Goal: Information Seeking & Learning: Find specific fact

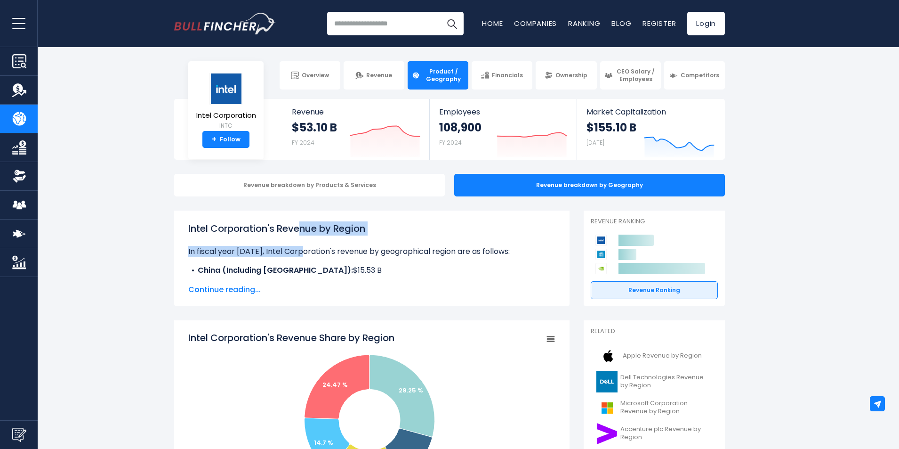
drag, startPoint x: 300, startPoint y: 221, endPoint x: 305, endPoint y: 251, distance: 30.0
click at [305, 250] on div "Intel Corporation's Revenue by Region In fiscal year 2024, Intel Corporation's …" at bounding box center [371, 249] width 367 height 57
click at [305, 251] on p "In fiscal year 2024, Intel Corporation's revenue by geographical region are as …" at bounding box center [371, 251] width 367 height 11
drag, startPoint x: 305, startPoint y: 249, endPoint x: 299, endPoint y: 220, distance: 28.9
click at [299, 220] on div "Intel Corporation's Revenue by Region In fiscal year 2024, Intel Corporation's …" at bounding box center [372, 258] width 396 height 96
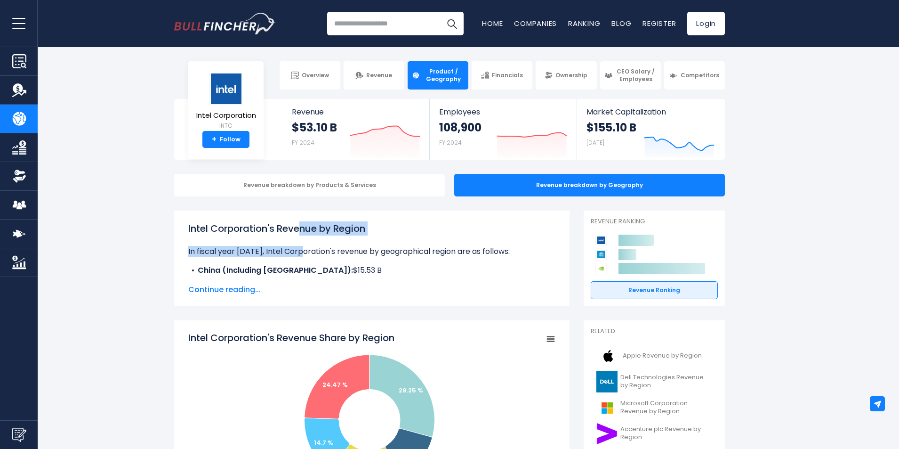
click at [299, 220] on div "Intel Corporation's Revenue by Region In fiscal year 2024, Intel Corporation's …" at bounding box center [372, 258] width 396 height 96
click at [329, 242] on div "Intel Corporation's Revenue by Region In fiscal year 2024, Intel Corporation's …" at bounding box center [371, 249] width 367 height 57
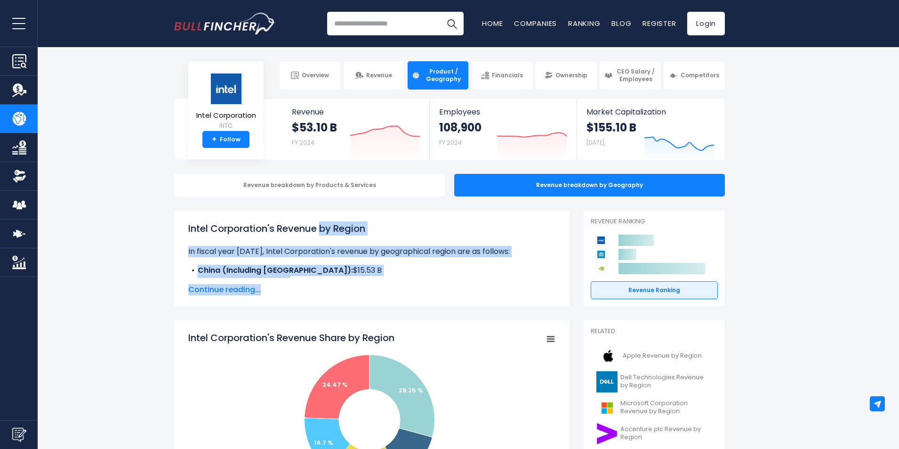
drag, startPoint x: 323, startPoint y: 230, endPoint x: 336, endPoint y: 279, distance: 50.7
click at [336, 279] on div "Intel Corporation's Revenue by Region In fiscal year 2024, Intel Corporation's …" at bounding box center [371, 258] width 367 height 74
drag, startPoint x: 336, startPoint y: 279, endPoint x: 324, endPoint y: 234, distance: 46.1
click at [324, 234] on div "Intel Corporation's Revenue by Region In fiscal year 2024, Intel Corporation's …" at bounding box center [371, 258] width 367 height 74
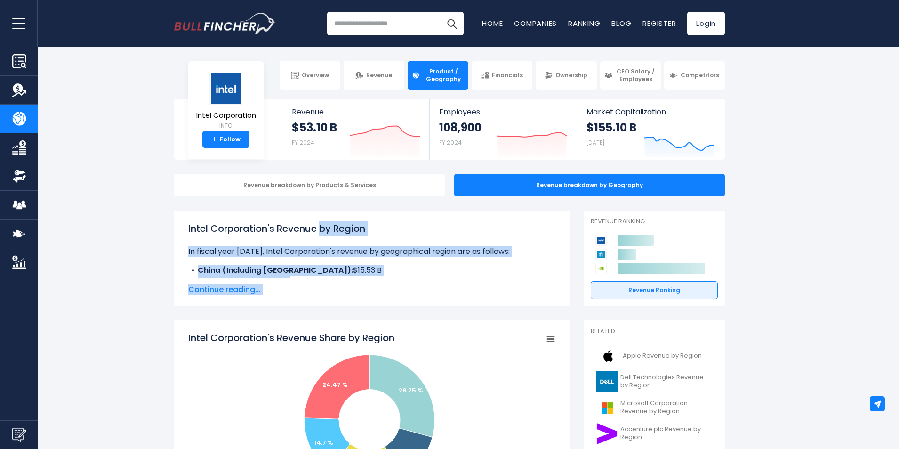
click at [324, 234] on h1 "Intel Corporation's Revenue by Region" at bounding box center [371, 228] width 367 height 14
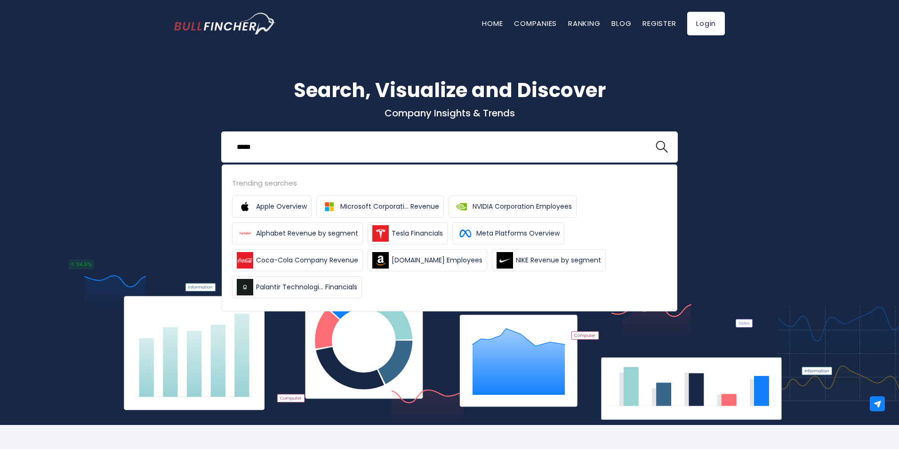
type input "*****"
click at [656, 141] on button at bounding box center [662, 147] width 12 height 12
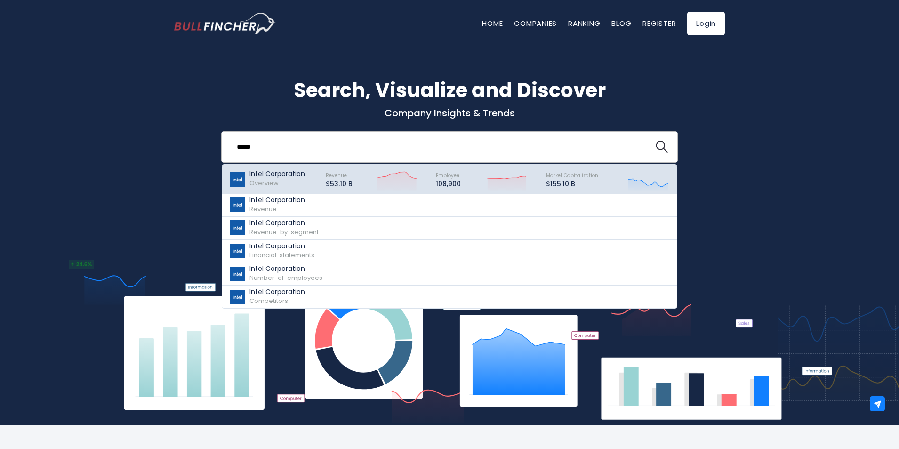
click at [339, 173] on span "Revenue" at bounding box center [336, 175] width 21 height 7
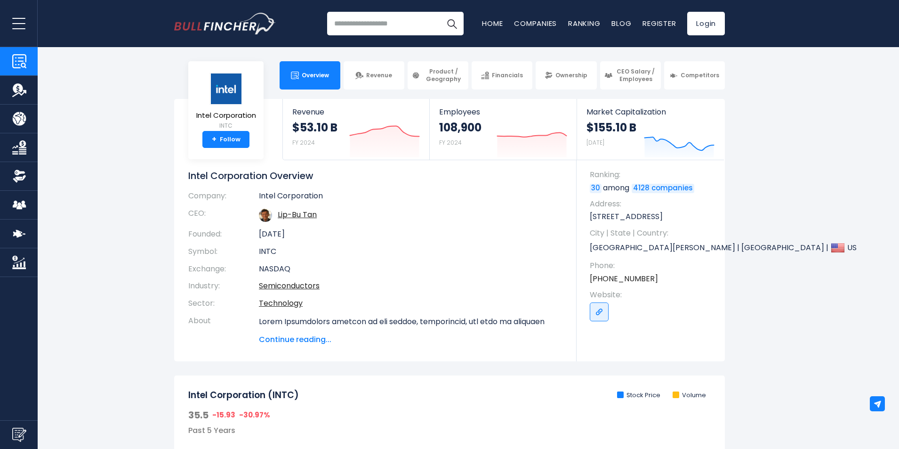
click at [374, 193] on td "Intel Corporation" at bounding box center [411, 198] width 304 height 14
click at [387, 84] on link "Revenue" at bounding box center [374, 75] width 61 height 28
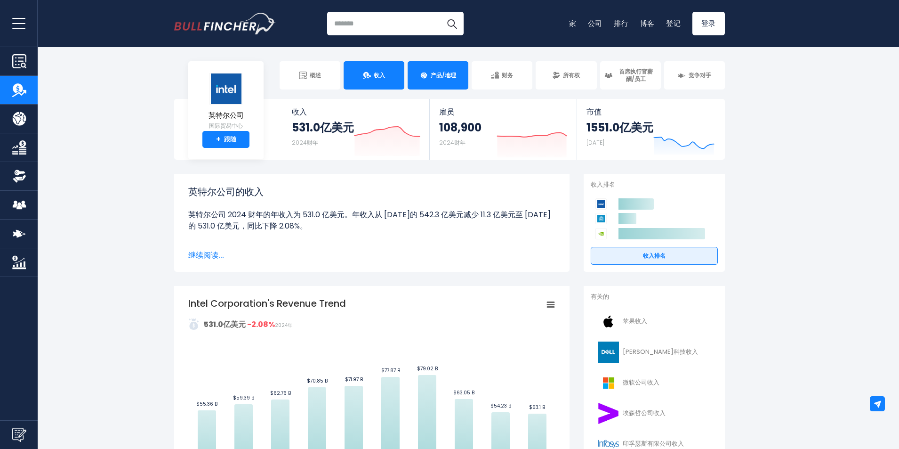
click at [459, 66] on link "产品/地理" at bounding box center [438, 75] width 61 height 28
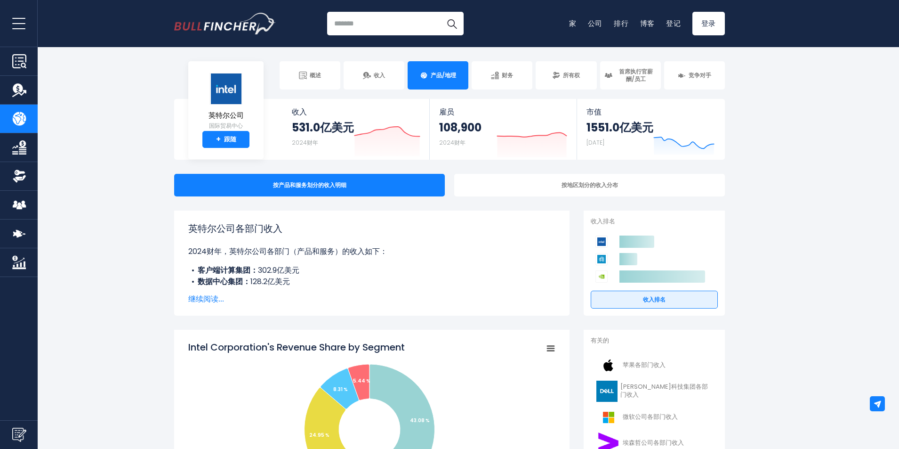
click at [202, 298] on font "继续阅读..." at bounding box center [206, 298] width 36 height 11
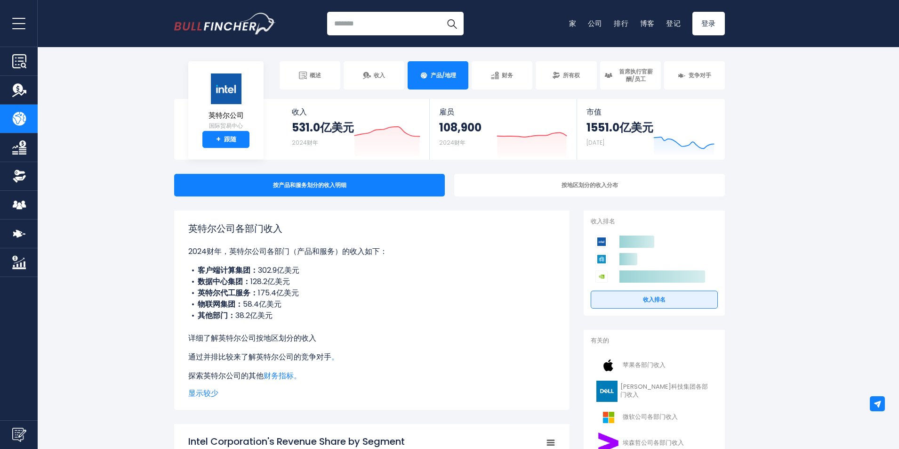
click at [278, 339] on font "按地区划分的收入" at bounding box center [286, 337] width 60 height 11
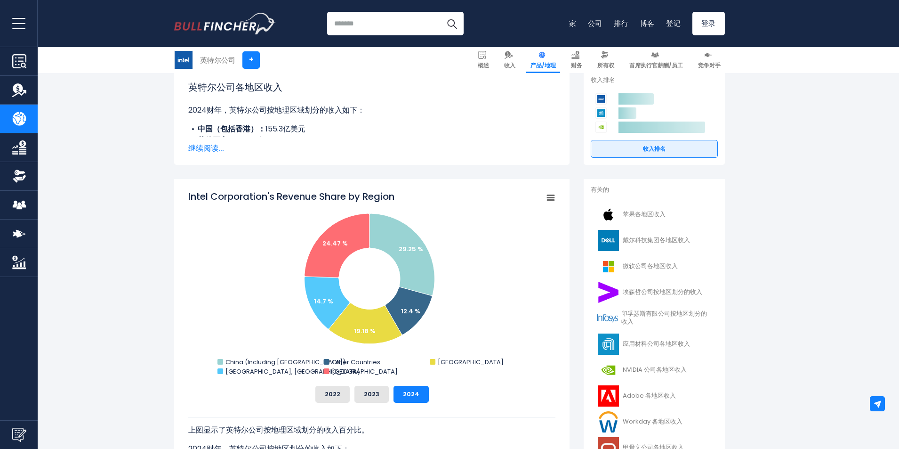
scroll to position [283, 0]
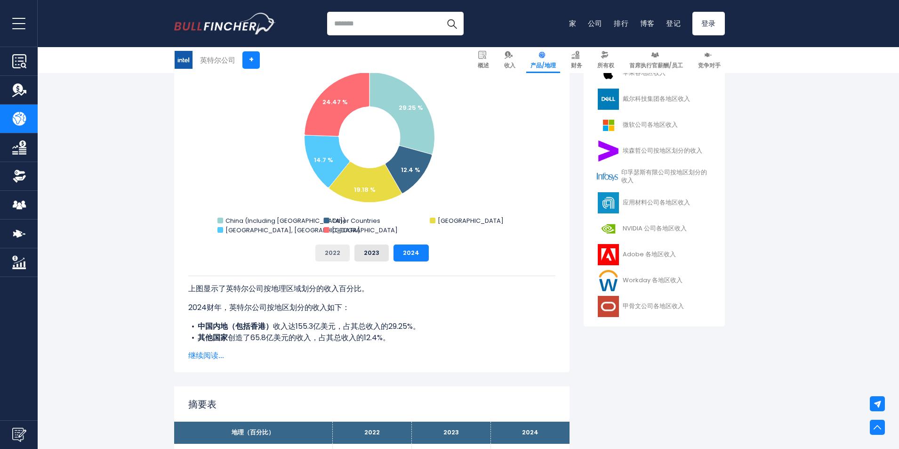
click at [345, 249] on button "2022" at bounding box center [332, 252] width 34 height 17
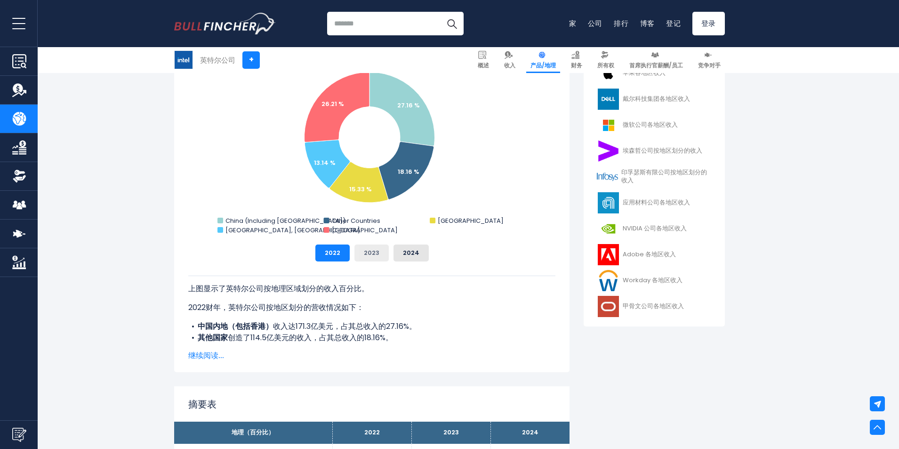
click at [368, 251] on font "2023" at bounding box center [372, 252] width 16 height 9
click at [345, 248] on button "2022" at bounding box center [332, 252] width 34 height 17
click at [361, 249] on button "2023" at bounding box center [372, 252] width 34 height 17
click at [396, 249] on button "2024" at bounding box center [411, 252] width 35 height 17
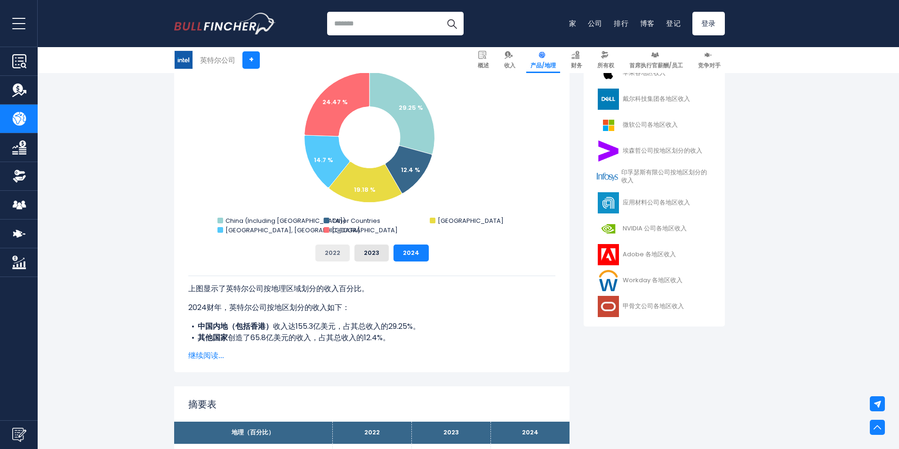
click at [334, 250] on font "2022" at bounding box center [333, 252] width 16 height 9
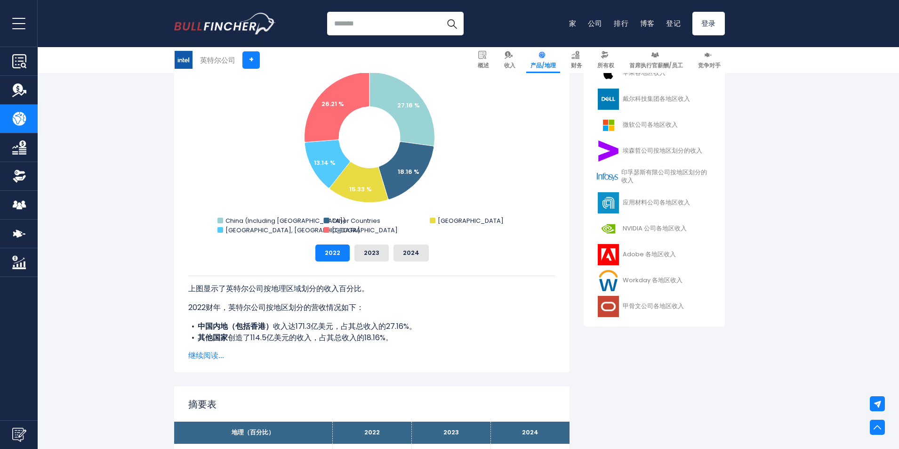
click at [220, 358] on font "继续阅读..." at bounding box center [206, 355] width 36 height 11
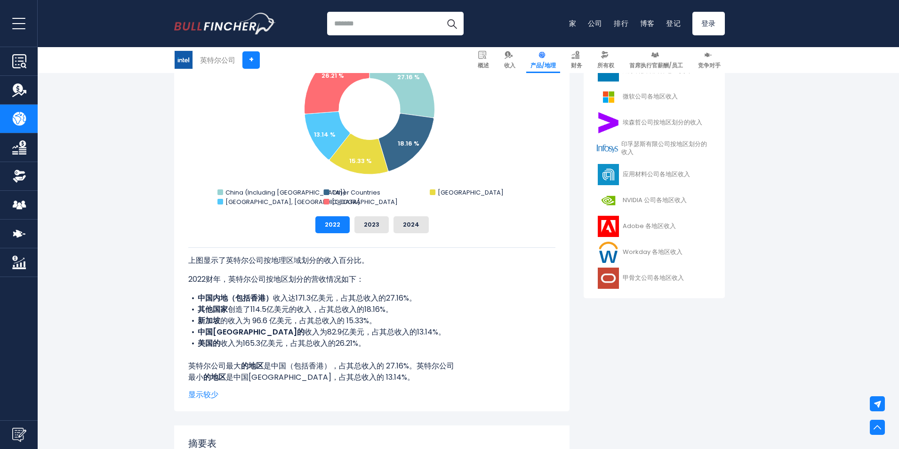
scroll to position [330, 0]
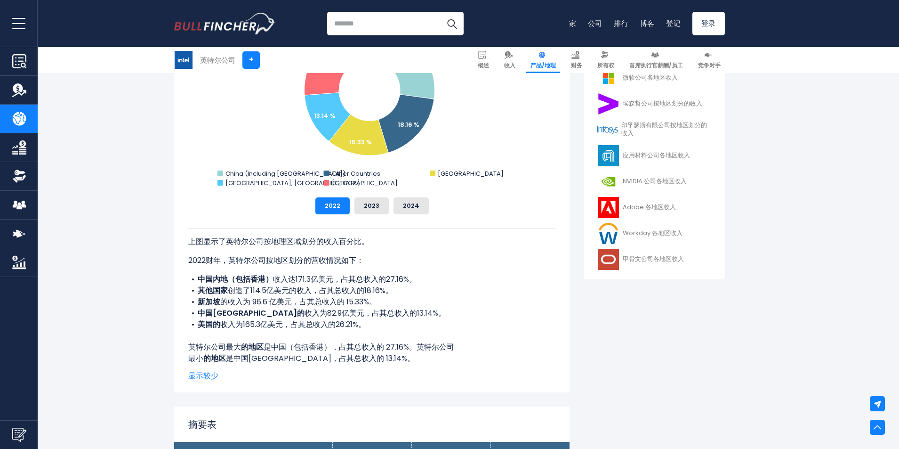
click at [350, 271] on div "上图显示了英特尔公司按地理区域划分的收入百分比。 2022财年，英特尔公司按地区划分的营收情况如下： 中国内地（包括香港） 收入达171.3亿美元，占其总收入…" at bounding box center [371, 296] width 367 height 136
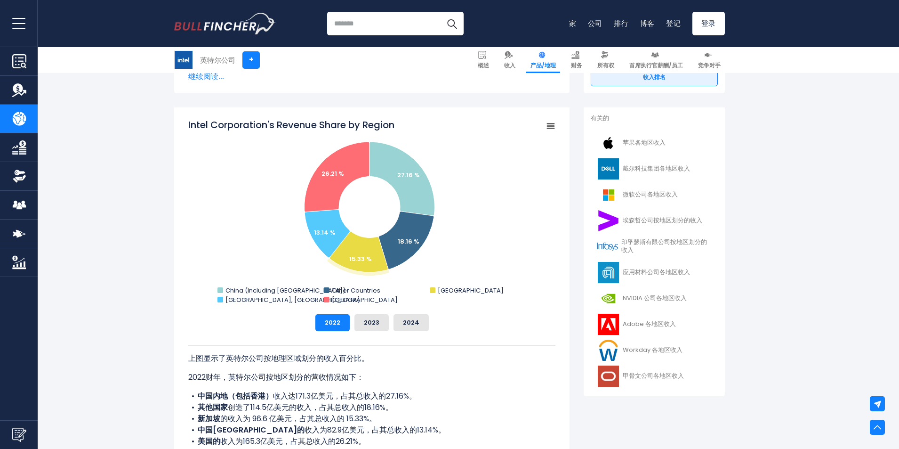
scroll to position [188, 0]
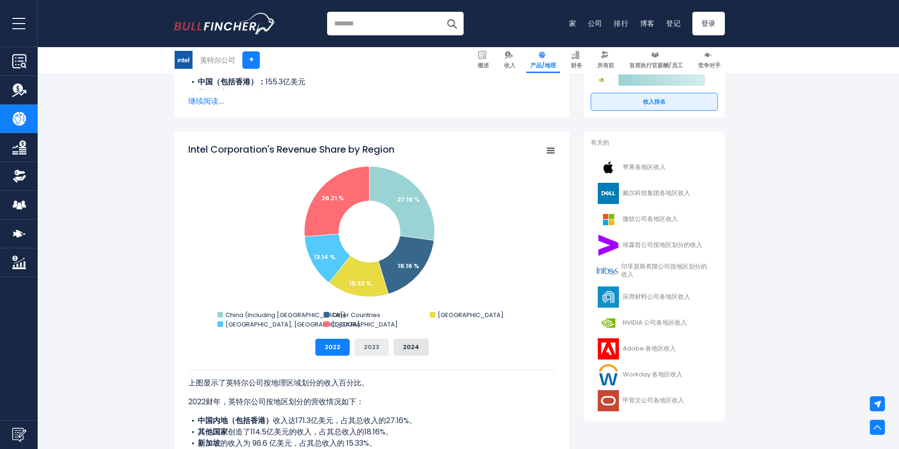
click at [361, 346] on button "2023" at bounding box center [372, 347] width 34 height 17
click at [406, 348] on font "2024" at bounding box center [411, 346] width 16 height 9
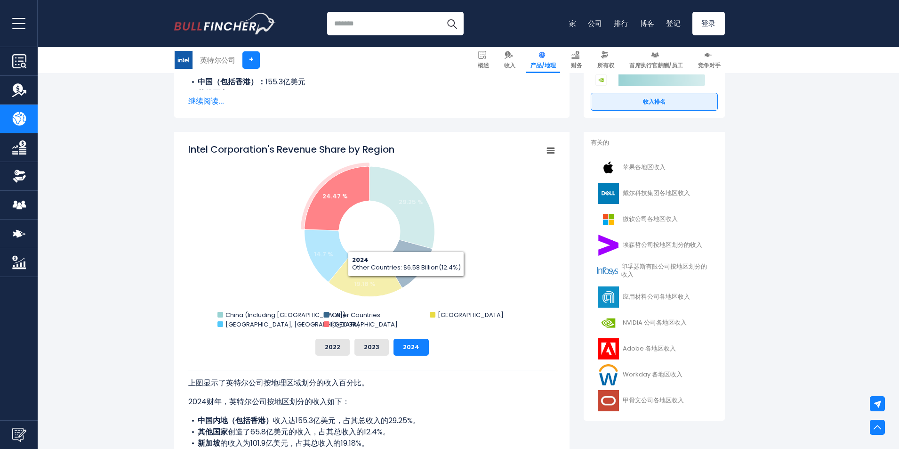
click at [367, 336] on div "英特尔公司各地区收入份额 Created with Highcharts 12.1.2 Chart context menu Intel Corporatio…" at bounding box center [371, 249] width 367 height 213
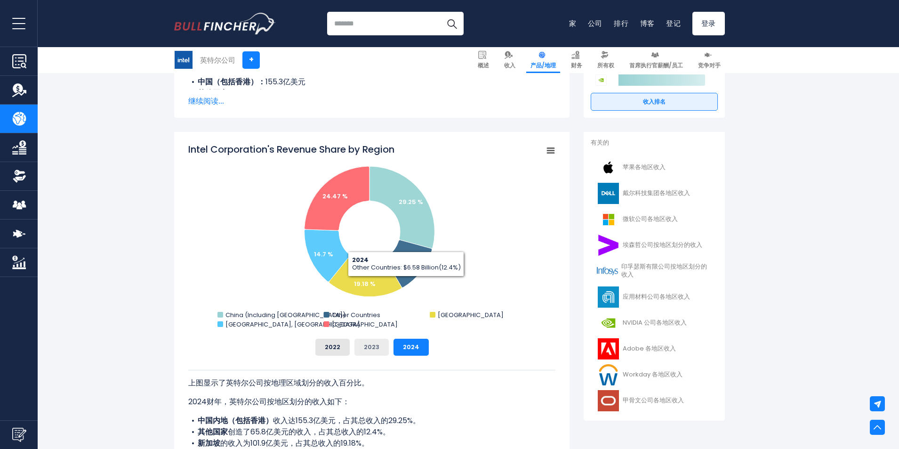
click at [367, 342] on font "2023" at bounding box center [372, 346] width 16 height 9
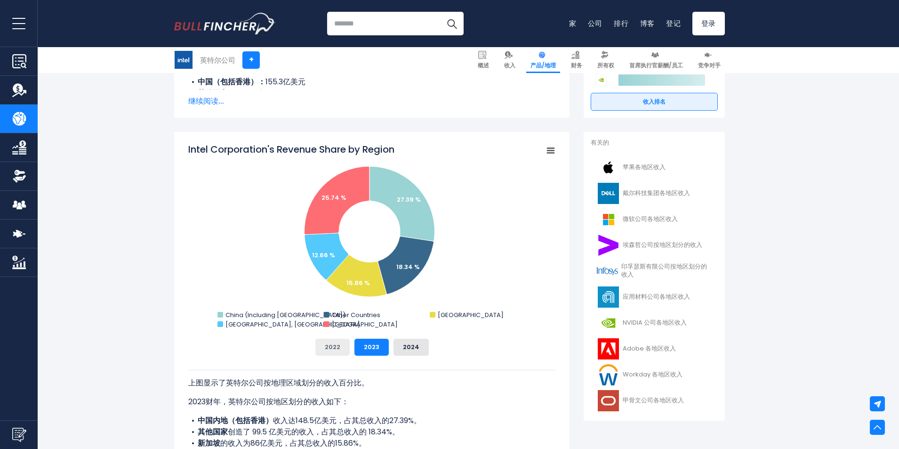
click at [331, 344] on font "2022" at bounding box center [333, 346] width 16 height 9
click at [368, 347] on font "2023" at bounding box center [372, 346] width 16 height 9
click at [411, 346] on font "2024" at bounding box center [411, 346] width 16 height 9
click at [341, 349] on button "2022" at bounding box center [332, 347] width 34 height 17
click at [390, 343] on div "2022 2023 2024" at bounding box center [371, 347] width 367 height 17
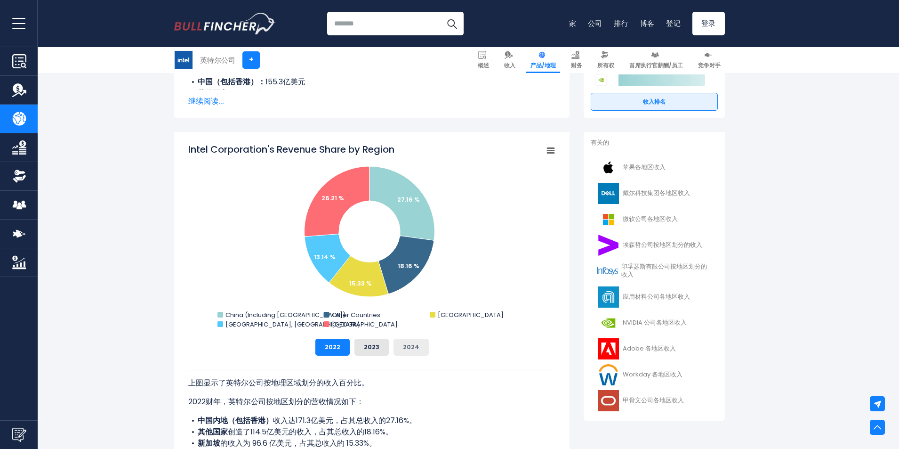
click at [408, 343] on font "2024" at bounding box center [411, 346] width 16 height 9
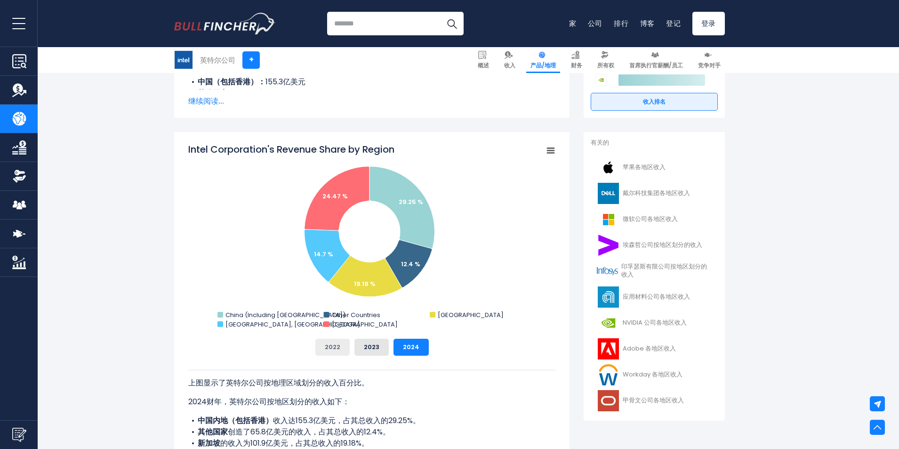
click at [344, 344] on button "2022" at bounding box center [332, 347] width 34 height 17
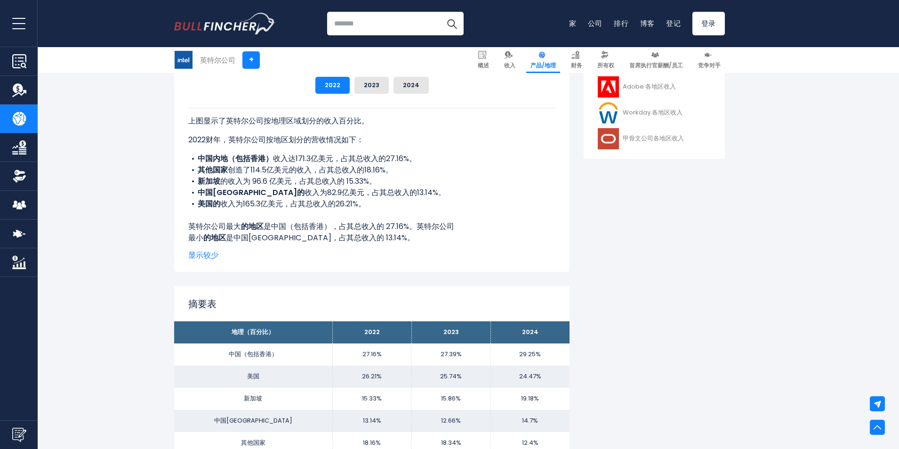
scroll to position [565, 0]
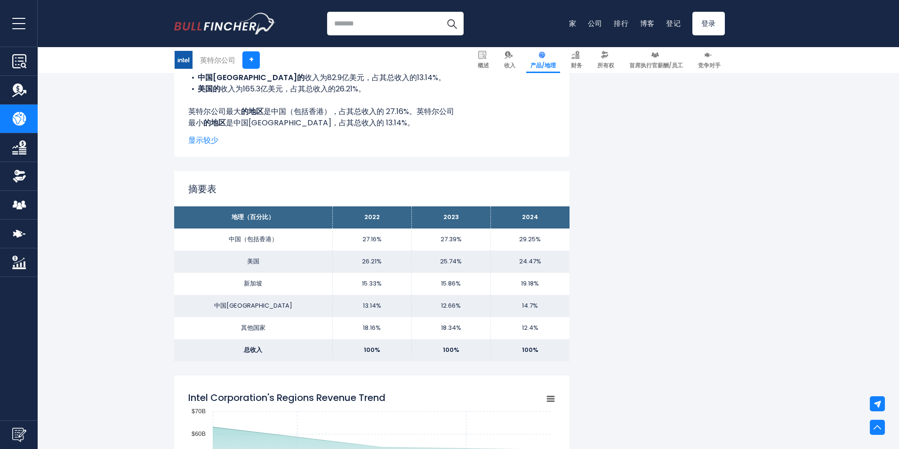
click at [201, 137] on font "显示较少" at bounding box center [203, 140] width 30 height 11
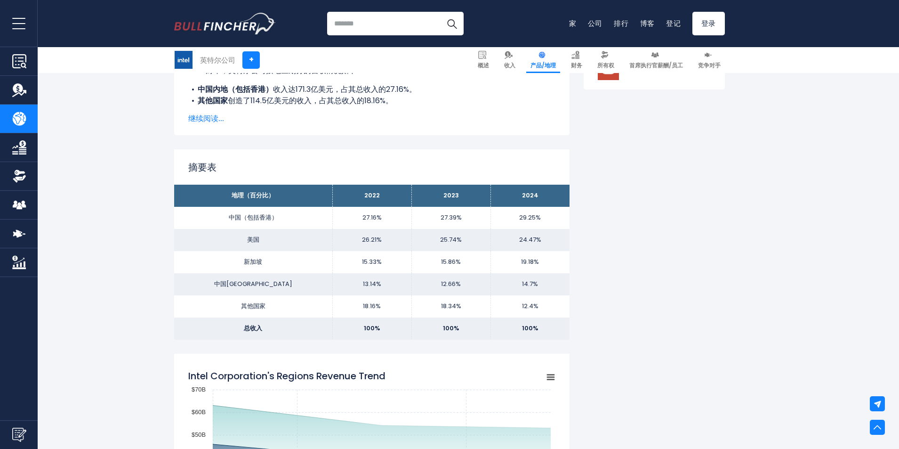
scroll to position [424, 0]
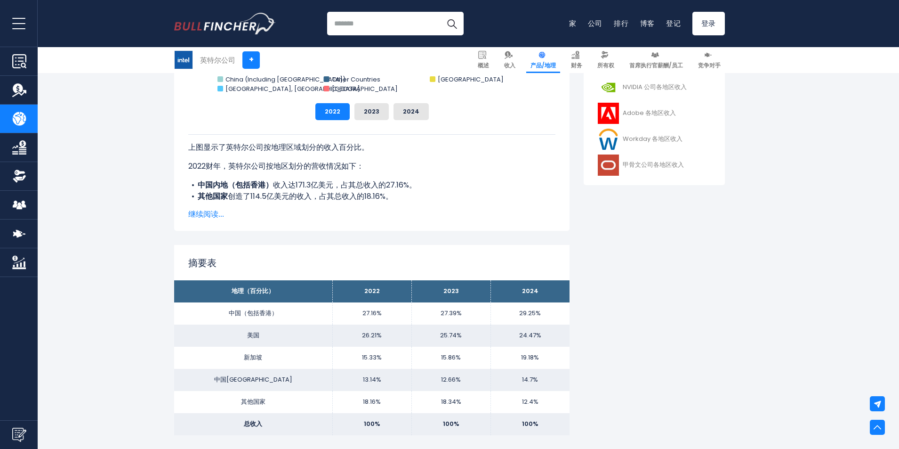
click at [203, 213] on font "继续阅读..." at bounding box center [206, 214] width 36 height 11
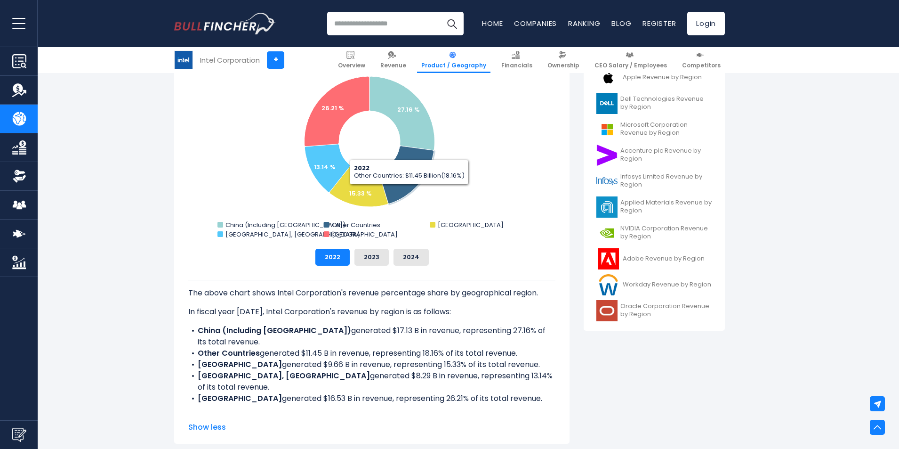
scroll to position [330, 0]
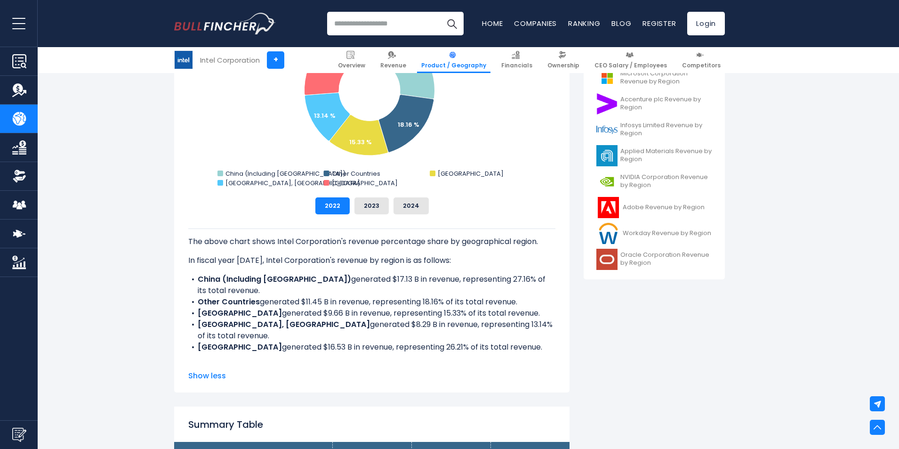
drag, startPoint x: 212, startPoint y: 245, endPoint x: 529, endPoint y: 345, distance: 332.2
click at [529, 345] on div "The above chart shows Intel Corporation's revenue percentage share by geographi…" at bounding box center [371, 318] width 367 height 181
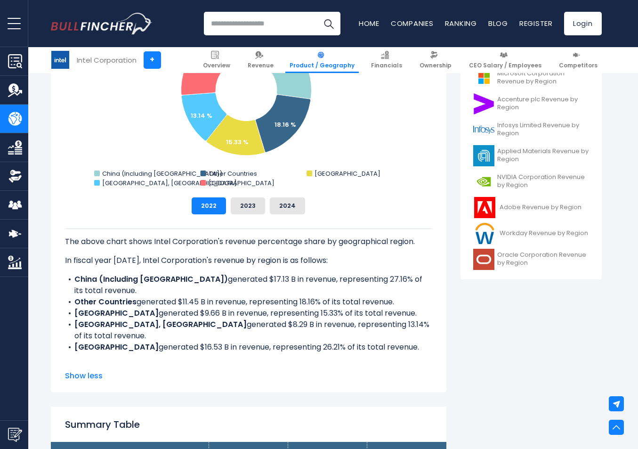
click at [350, 307] on li "Other Countries generated $11.45 B in revenue, representing 18.16% of its total…" at bounding box center [248, 301] width 367 height 11
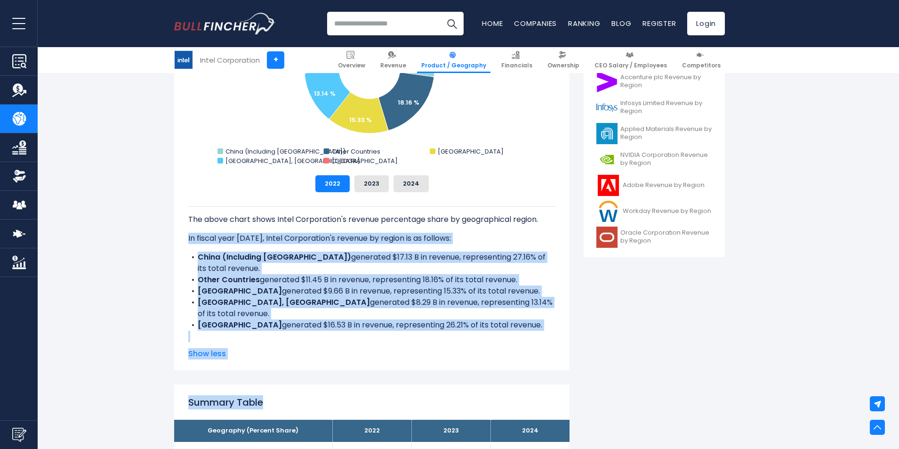
scroll to position [377, 0]
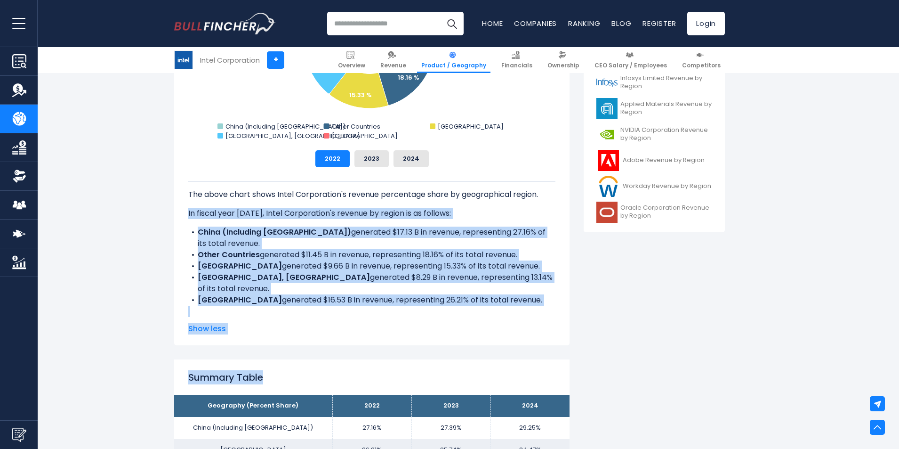
drag, startPoint x: 188, startPoint y: 306, endPoint x: 522, endPoint y: 300, distance: 333.9
click at [522, 300] on div "The above chart shows Intel Corporation's revenue percentage share by geographi…" at bounding box center [371, 271] width 367 height 181
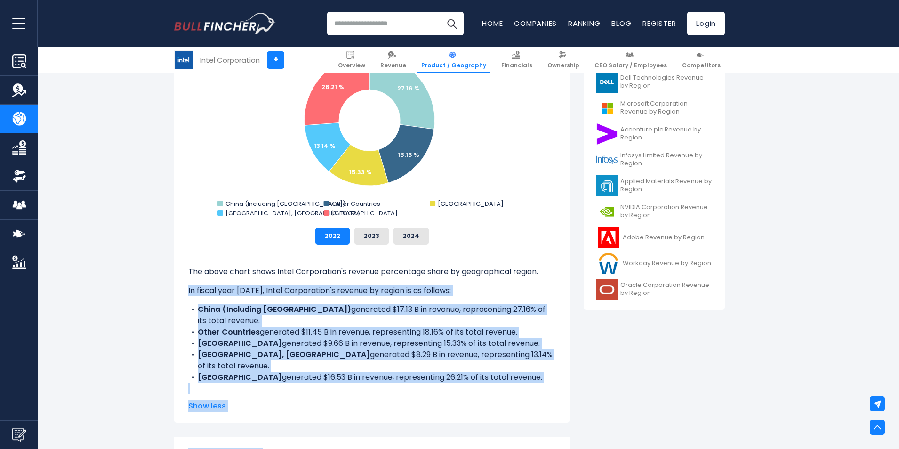
scroll to position [283, 0]
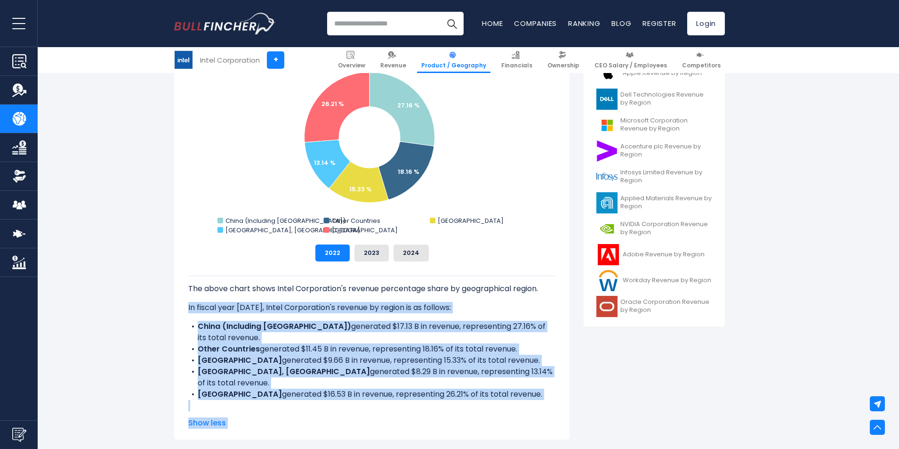
copy div "In fiscal year [DATE], Intel Corporation's revenue by region is as follows: Chi…"
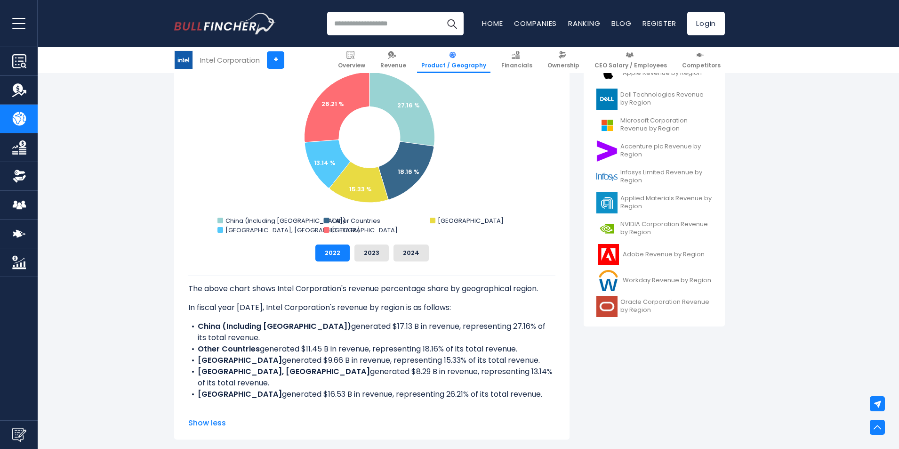
click at [375, 243] on div "Intel Corporation's Revenue Share by Region Created with Highcharts 12.1.2 Char…" at bounding box center [371, 154] width 367 height 213
click at [360, 250] on button "2023" at bounding box center [372, 252] width 34 height 17
click at [189, 306] on p "In fiscal year [DATE], Intel Corporation's revenue by region is as follows:" at bounding box center [371, 307] width 367 height 11
click at [194, 307] on p "In fiscal year [DATE], Intel Corporation's revenue by region is as follows:" at bounding box center [371, 307] width 367 height 11
drag, startPoint x: 189, startPoint y: 306, endPoint x: 535, endPoint y: 393, distance: 356.4
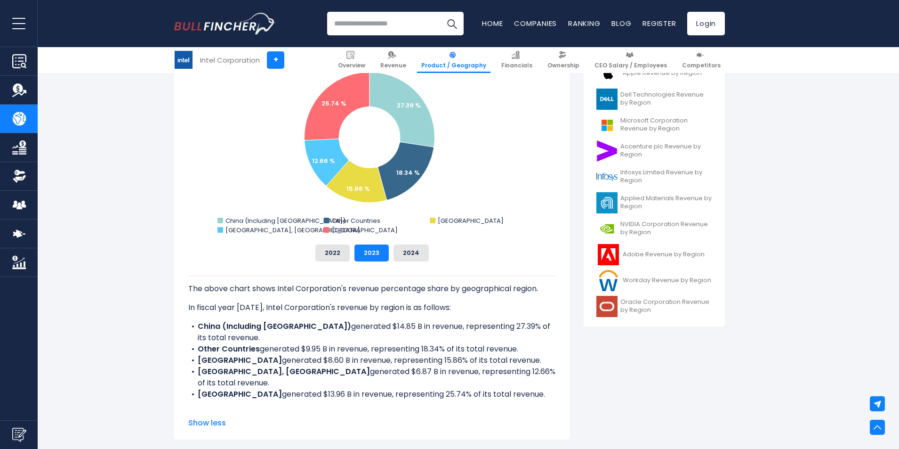
click at [535, 393] on div "The above chart shows Intel Corporation's revenue percentage share by geographi…" at bounding box center [371, 365] width 367 height 181
copy div "n fiscal year [DATE], Intel Corporation's revenue by region is as follows: Chin…"
click at [419, 254] on button "2024" at bounding box center [411, 252] width 35 height 17
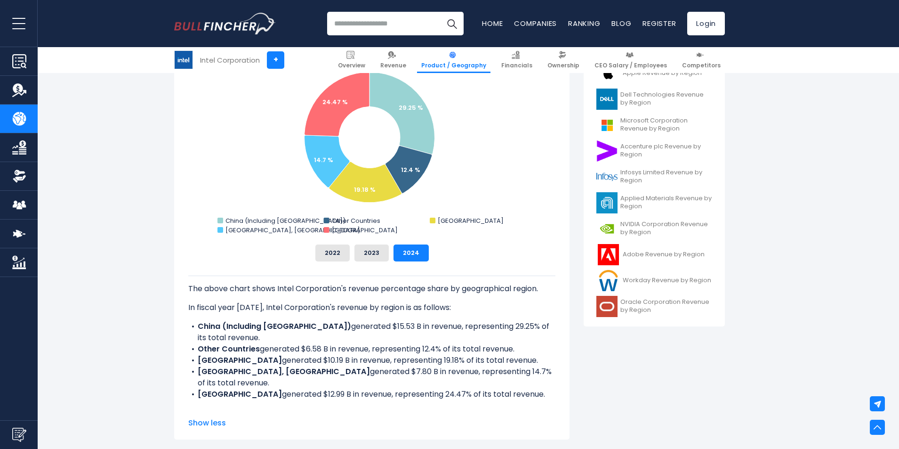
drag, startPoint x: 188, startPoint y: 305, endPoint x: 524, endPoint y: 396, distance: 347.3
click at [524, 396] on div "The above chart shows Intel Corporation's revenue percentage share by geographi…" at bounding box center [371, 365] width 367 height 181
copy div "In fiscal year [DATE], Intel Corporation's revenue by region is as follows: Chi…"
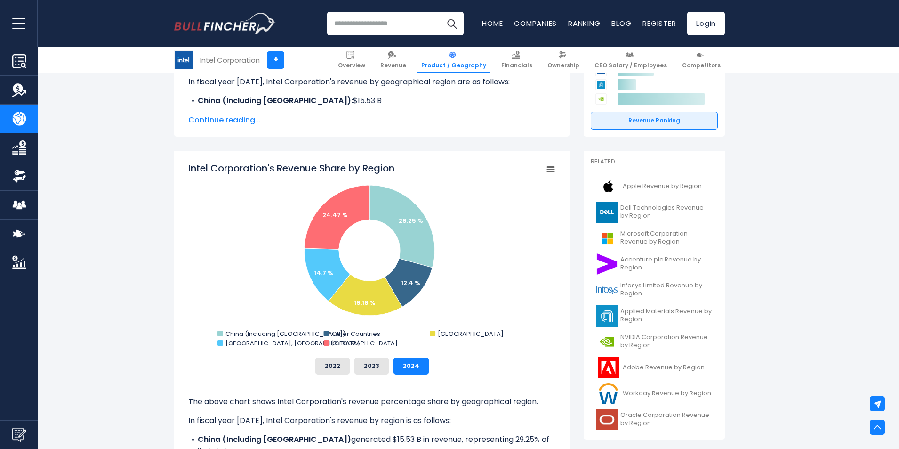
scroll to position [141, 0]
